Goal: Information Seeking & Learning: Learn about a topic

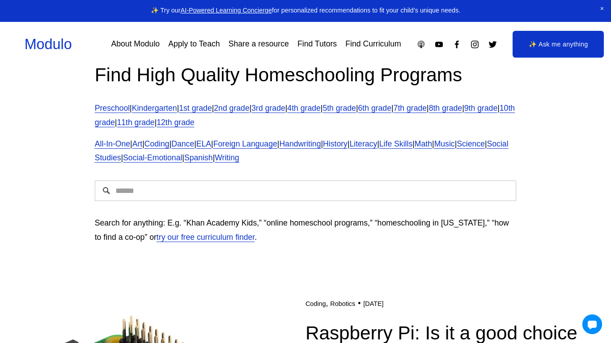
scroll to position [25, 0]
click at [391, 110] on link "6th grade" at bounding box center [374, 107] width 33 height 9
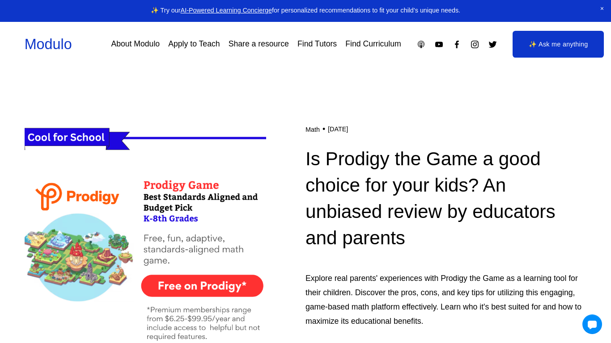
scroll to position [205, 0]
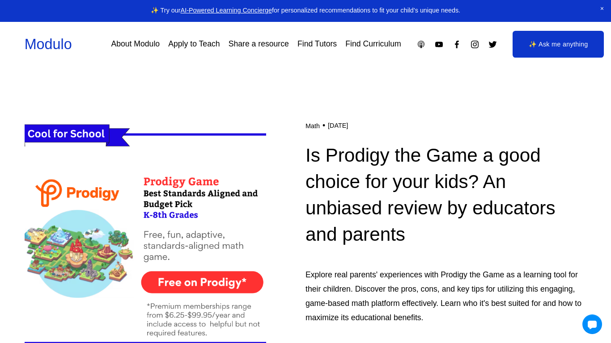
click at [240, 281] on img at bounding box center [145, 237] width 241 height 242
